Goal: Information Seeking & Learning: Learn about a topic

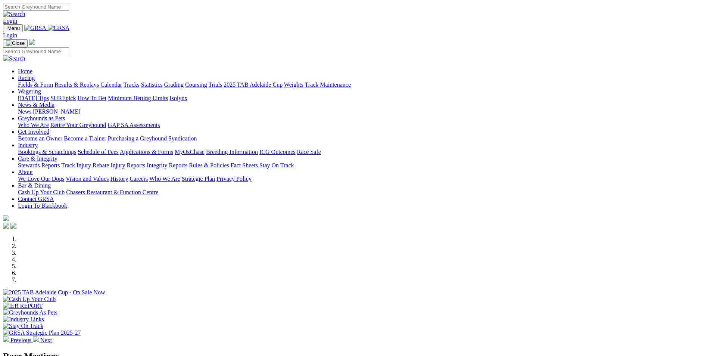
scroll to position [159, 0]
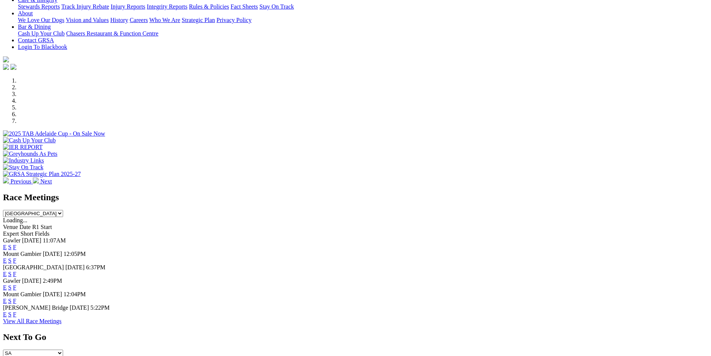
click at [16, 284] on link "F" at bounding box center [14, 287] width 3 height 6
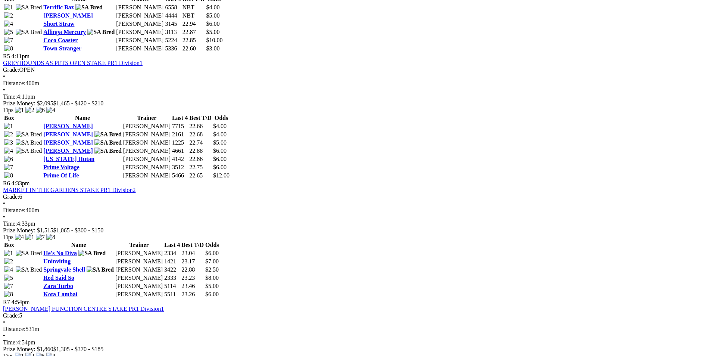
scroll to position [821, 0]
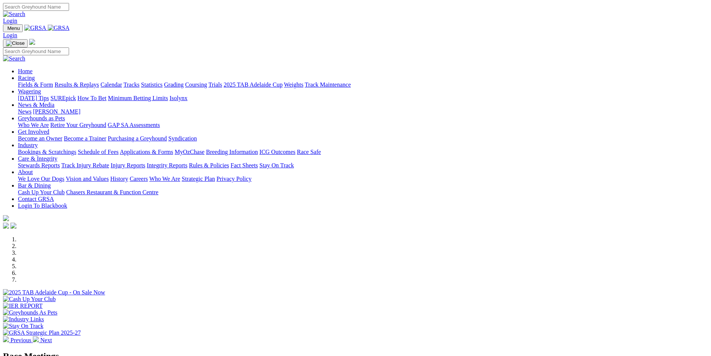
scroll to position [159, 0]
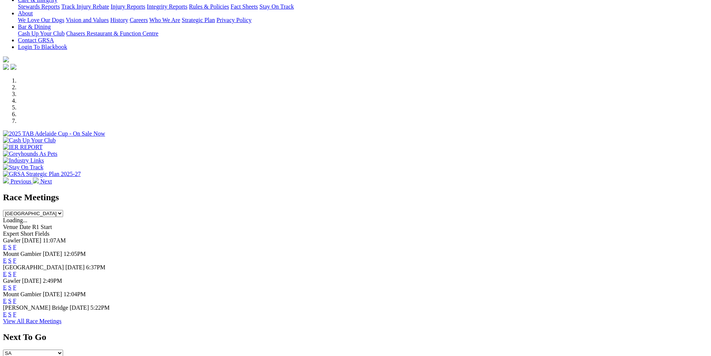
click at [16, 316] on link "F" at bounding box center [14, 314] width 3 height 6
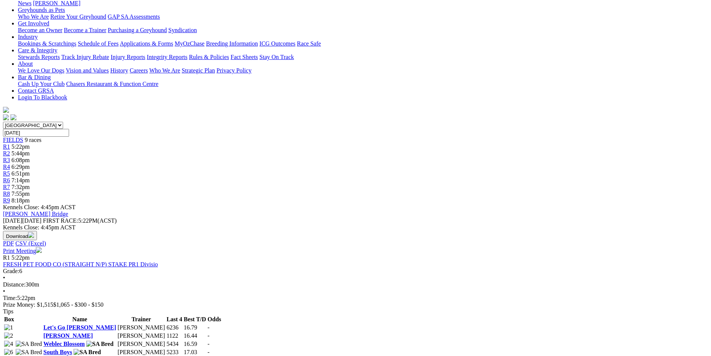
scroll to position [121, 0]
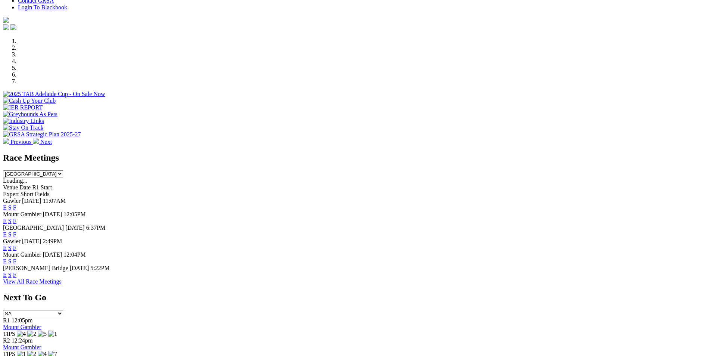
scroll to position [215, 0]
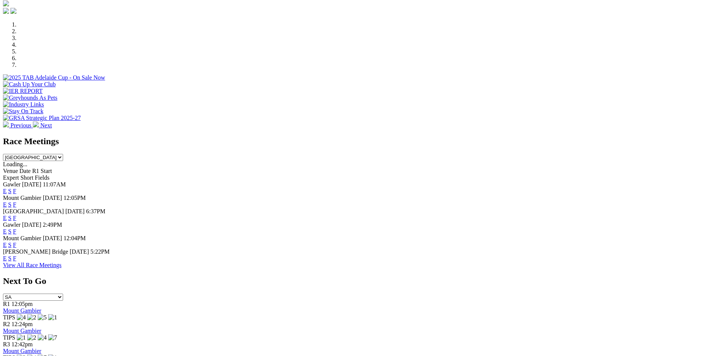
click at [16, 188] on link "F" at bounding box center [14, 191] width 3 height 6
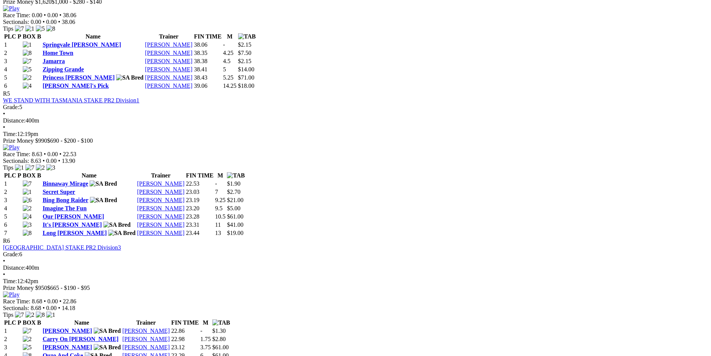
scroll to position [802, 0]
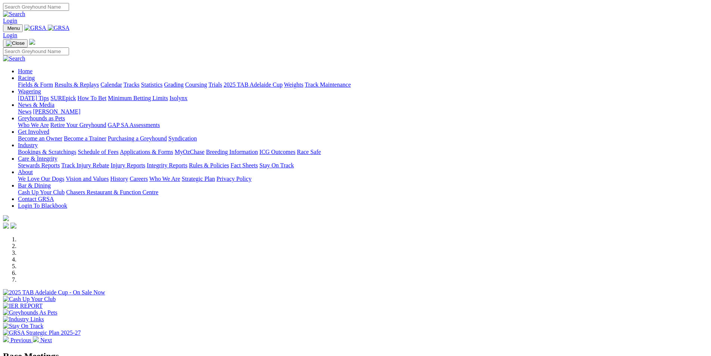
scroll to position [215, 0]
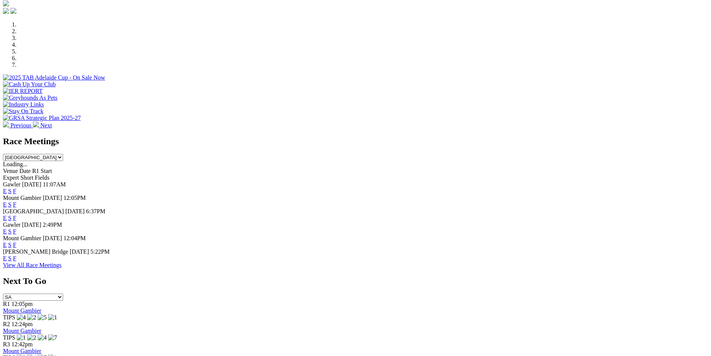
click at [16, 215] on link "F" at bounding box center [14, 218] width 3 height 6
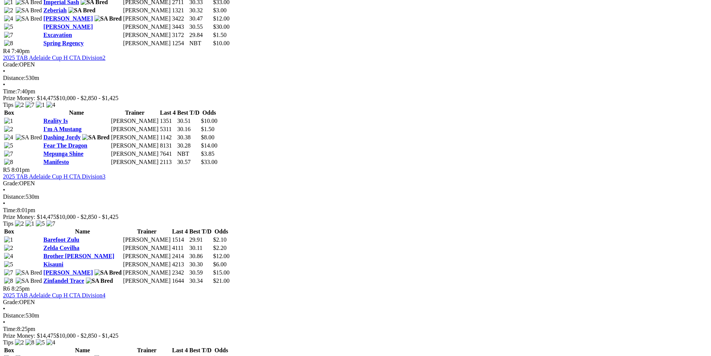
scroll to position [718, 0]
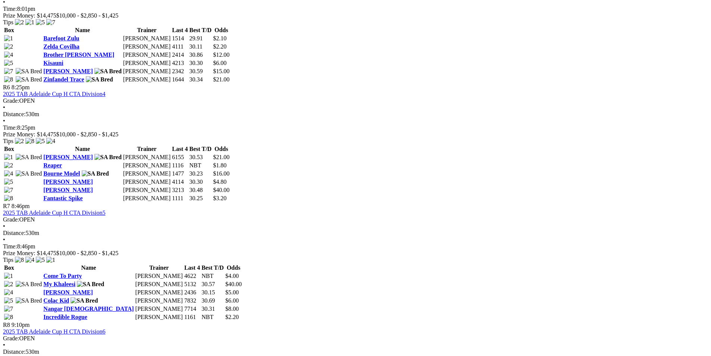
scroll to position [923, 0]
